Goal: Task Accomplishment & Management: Use online tool/utility

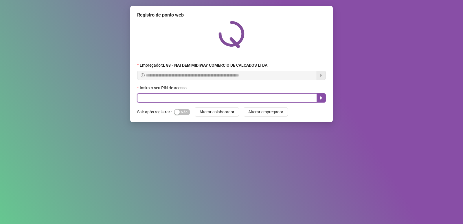
click at [188, 99] on input "text" at bounding box center [227, 97] width 180 height 9
type input "*****"
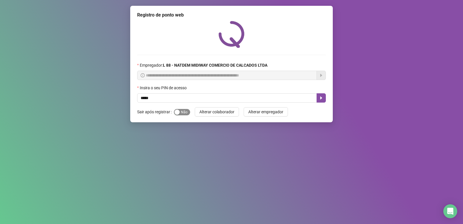
drag, startPoint x: 181, startPoint y: 112, endPoint x: 184, endPoint y: 110, distance: 3.5
click at [181, 112] on span "Sim Não" at bounding box center [182, 112] width 16 height 6
drag, startPoint x: 320, startPoint y: 97, endPoint x: 322, endPoint y: 93, distance: 4.7
click at [320, 97] on icon "caret-right" at bounding box center [321, 98] width 5 height 5
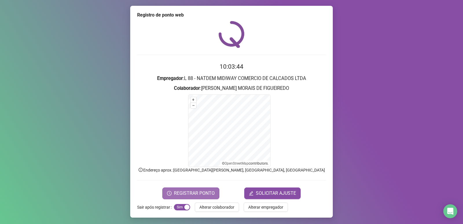
click at [180, 191] on span "REGISTRAR PONTO" at bounding box center [194, 193] width 41 height 7
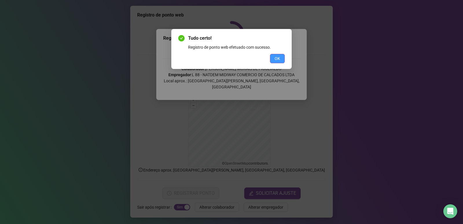
click at [278, 58] on span "OK" at bounding box center [278, 58] width 6 height 6
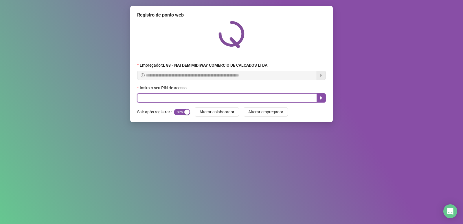
click at [181, 97] on input "text" at bounding box center [227, 97] width 180 height 9
type input "*****"
click at [324, 97] on button "button" at bounding box center [321, 97] width 9 height 9
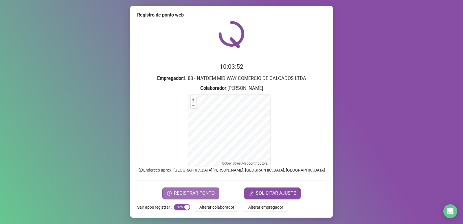
click at [191, 196] on span "REGISTRAR PONTO" at bounding box center [194, 193] width 41 height 7
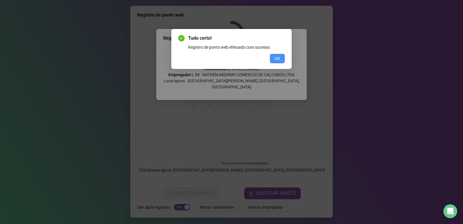
click at [278, 58] on span "OK" at bounding box center [278, 58] width 6 height 6
